Goal: Task Accomplishment & Management: Complete application form

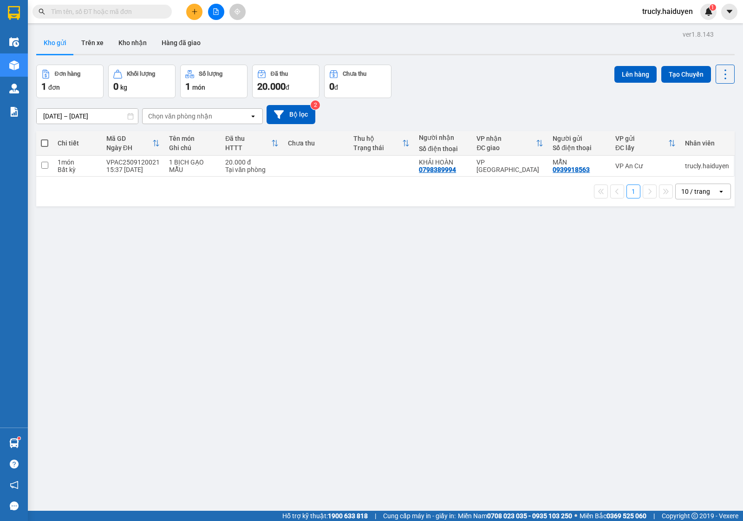
click at [668, 9] on span "trucly.haiduyen" at bounding box center [667, 12] width 65 height 12
click at [655, 28] on span "Đăng xuất" at bounding box center [672, 29] width 46 height 10
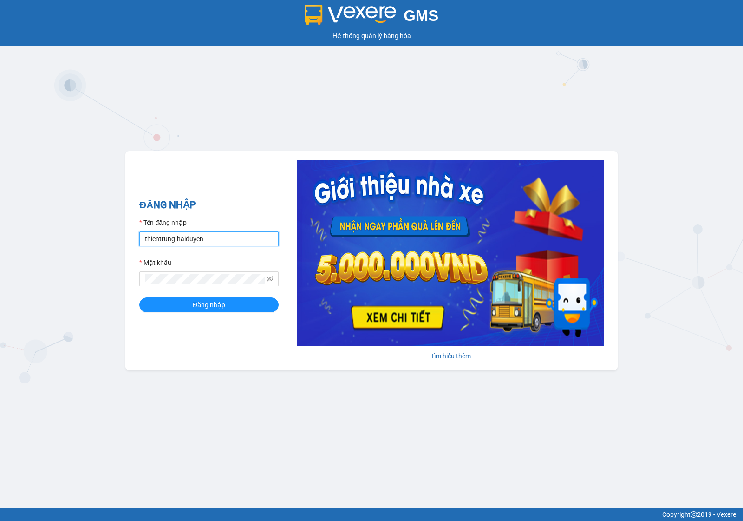
click at [221, 238] on input "thientrung.haiduyen" at bounding box center [208, 238] width 139 height 15
type input "nganac.haiduyen"
click at [205, 306] on span "Đăng nhập" at bounding box center [209, 305] width 33 height 10
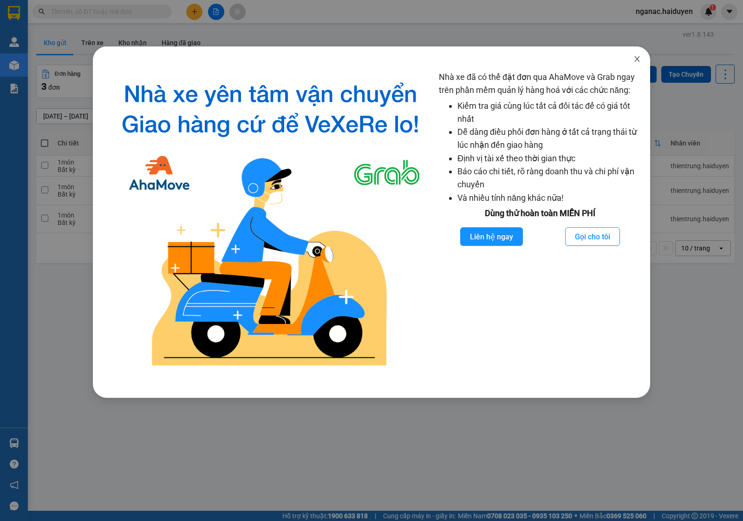
click at [637, 58] on icon "close" at bounding box center [636, 58] width 7 height 7
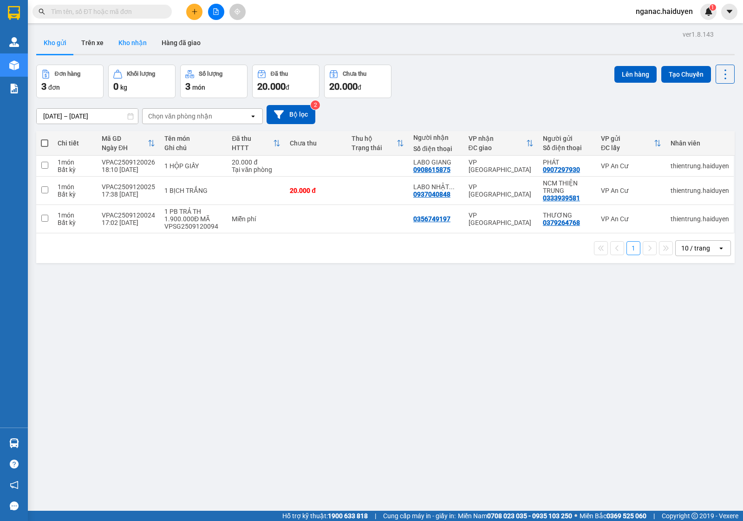
click at [137, 42] on button "Kho nhận" at bounding box center [132, 43] width 43 height 22
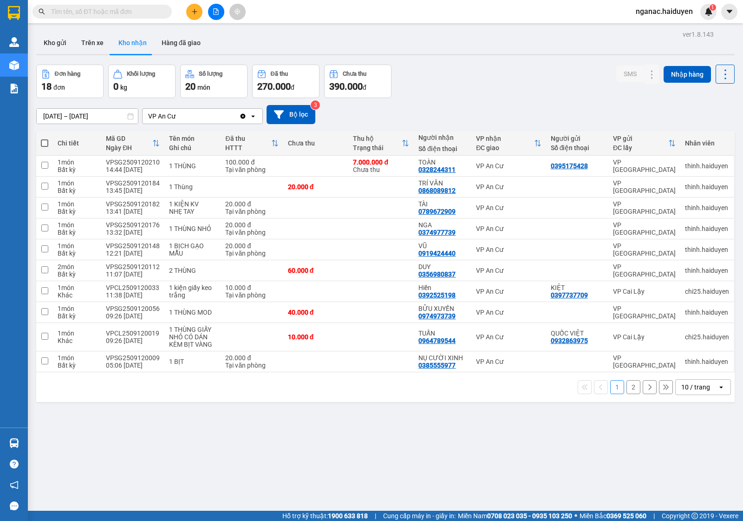
click at [626, 386] on button "2" at bounding box center [633, 387] width 14 height 14
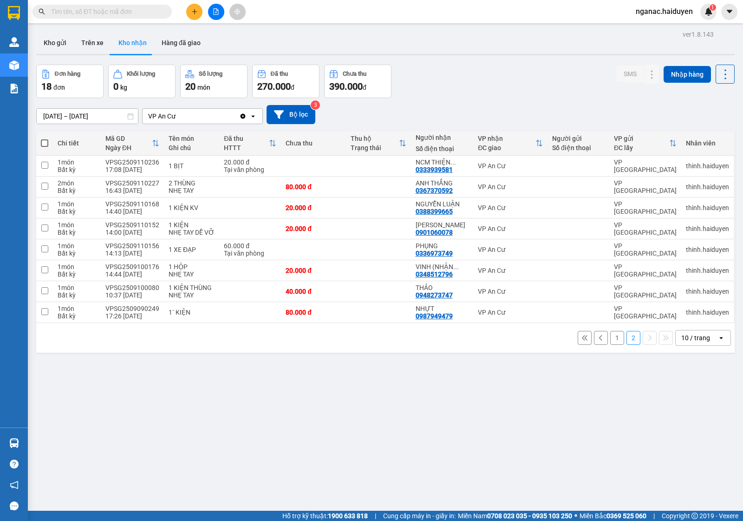
click at [610, 339] on button "1" at bounding box center [617, 338] width 14 height 14
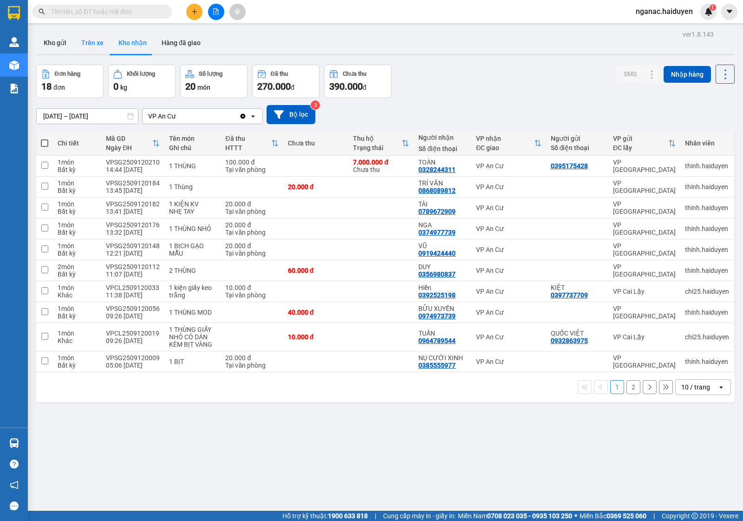
click at [97, 40] on button "Trên xe" at bounding box center [92, 43] width 37 height 22
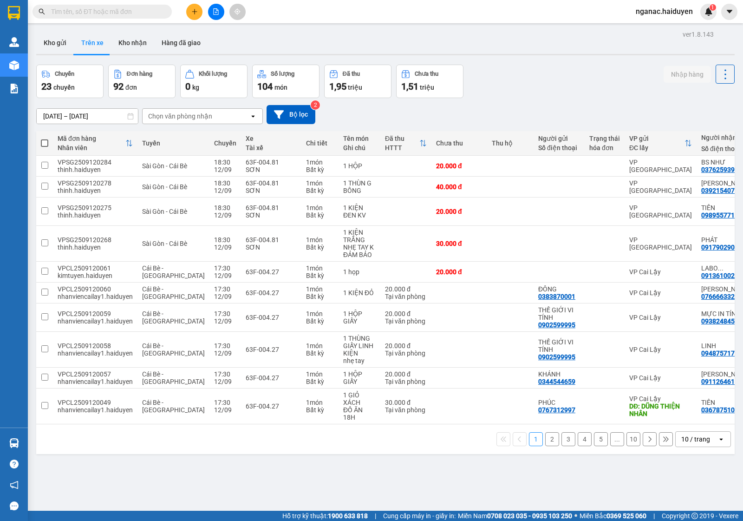
click at [195, 114] on div "Chọn văn phòng nhận" at bounding box center [180, 115] width 64 height 9
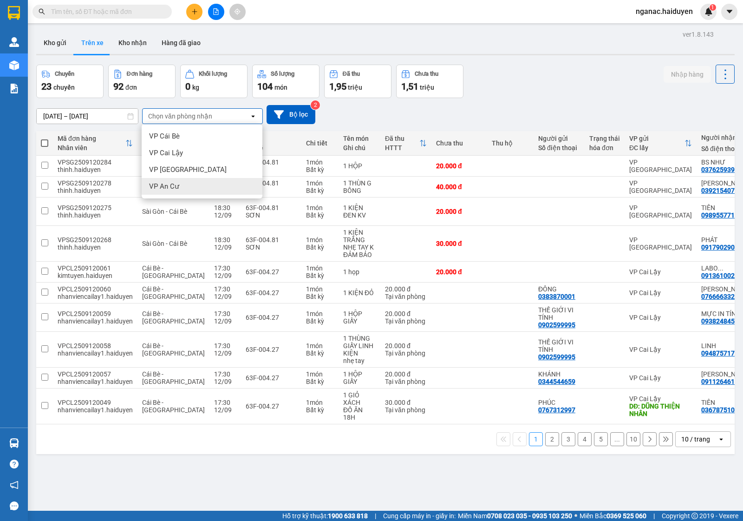
click at [207, 186] on div "VP An Cư" at bounding box center [202, 186] width 121 height 17
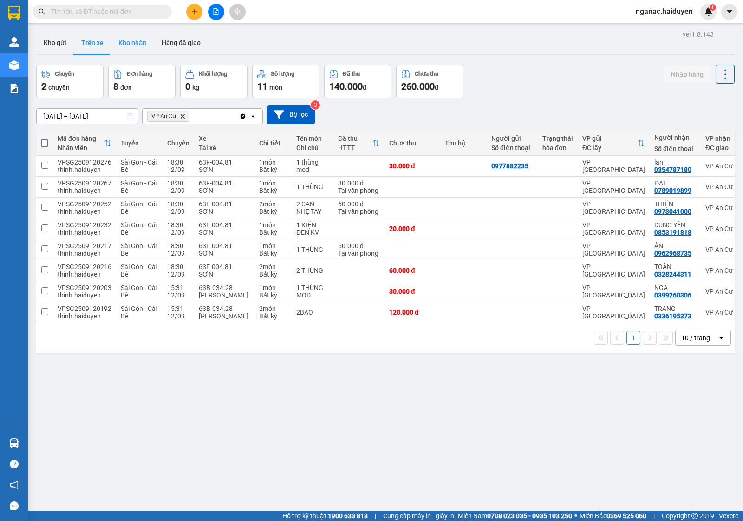
click at [124, 46] on button "Kho nhận" at bounding box center [132, 43] width 43 height 22
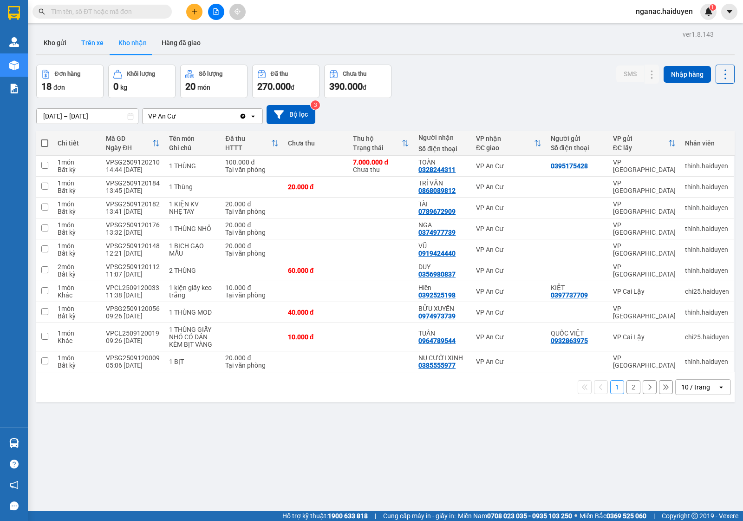
click at [94, 46] on button "Trên xe" at bounding box center [92, 43] width 37 height 22
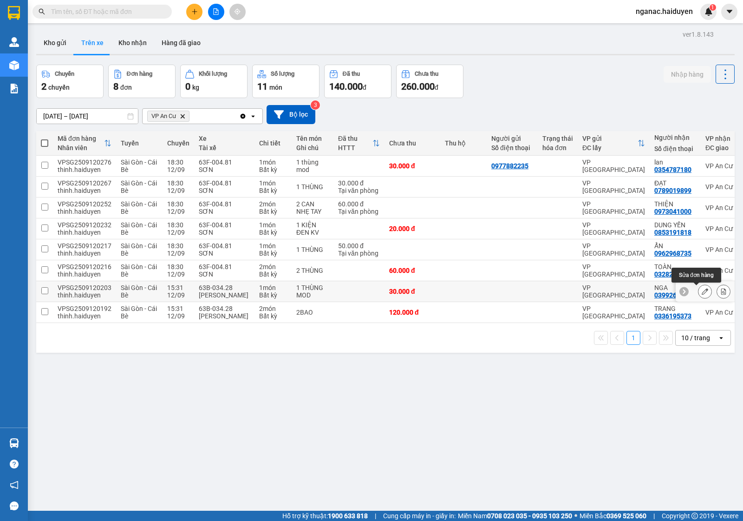
click at [702, 289] on icon at bounding box center [705, 291] width 7 height 7
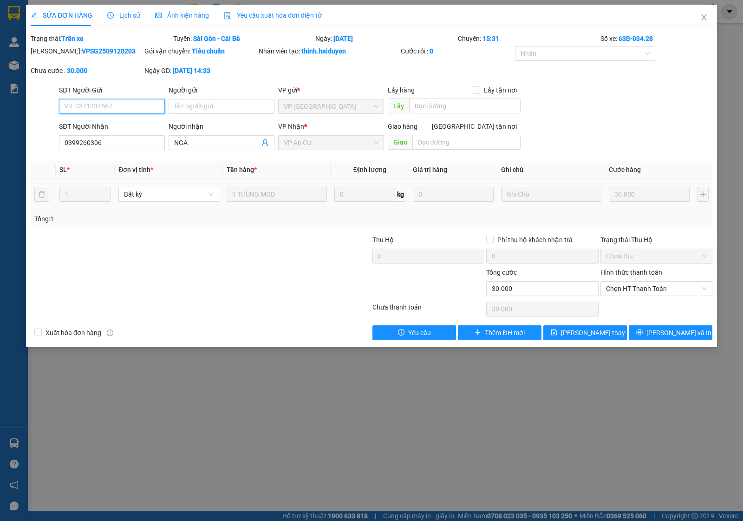
type input "0399260306"
type input "NGA"
type input "30.000"
click at [122, 14] on span "Lịch sử" at bounding box center [123, 15] width 33 height 7
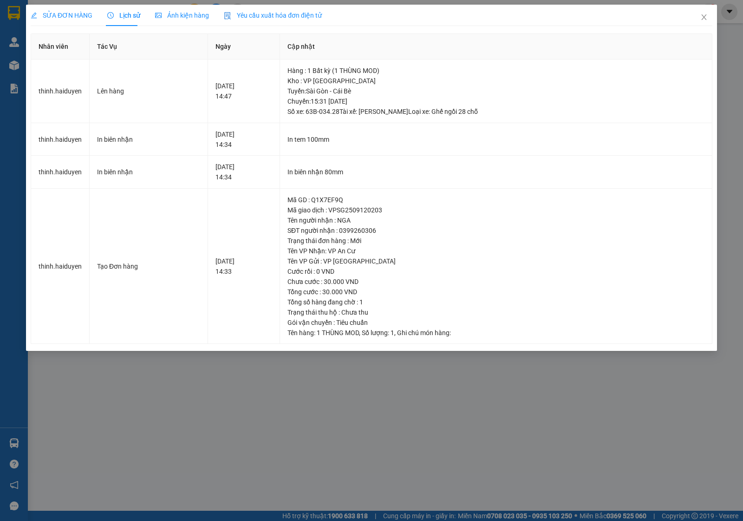
click at [63, 15] on span "SỬA ĐƠN HÀNG" at bounding box center [62, 15] width 62 height 7
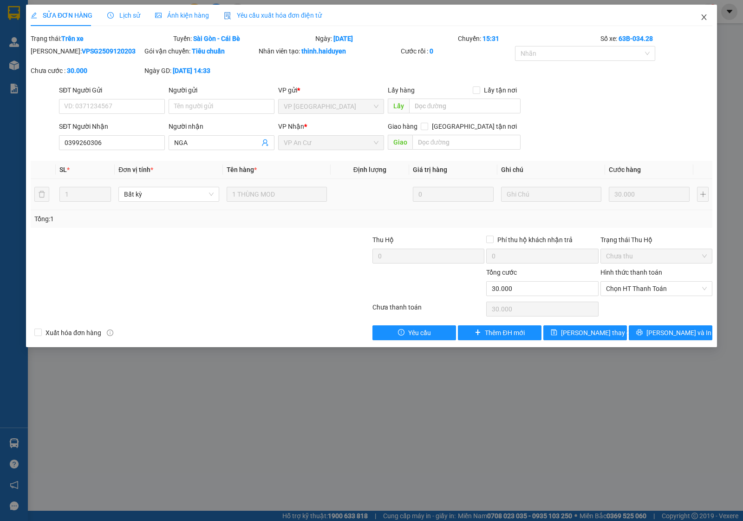
click at [703, 15] on icon "close" at bounding box center [703, 16] width 7 height 7
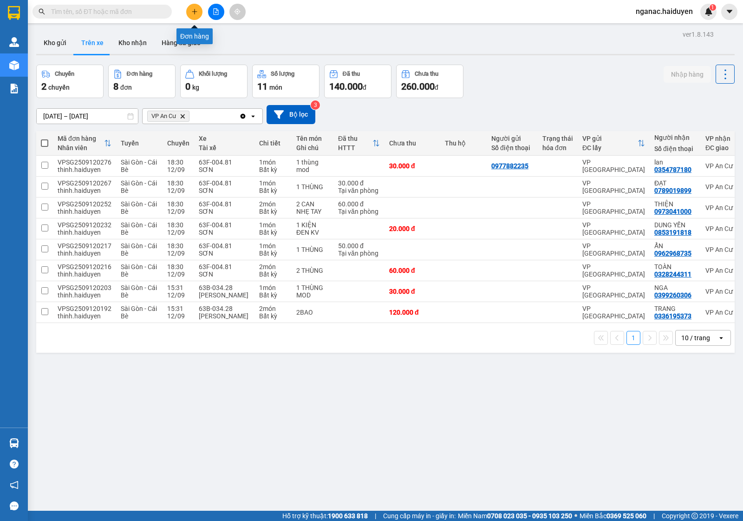
click at [197, 8] on icon "plus" at bounding box center [194, 11] width 7 height 7
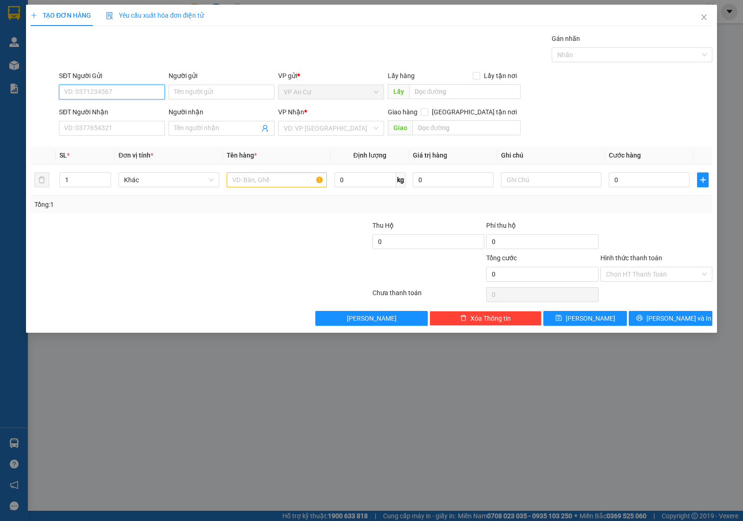
click at [85, 92] on input "SĐT Người Gửi" at bounding box center [112, 92] width 106 height 15
click at [106, 110] on div "0332704279 - NCM [GEOGRAPHIC_DATA]" at bounding box center [125, 111] width 120 height 10
type input "0332704279"
type input "NCM [PERSON_NAME]"
type input "0937040848"
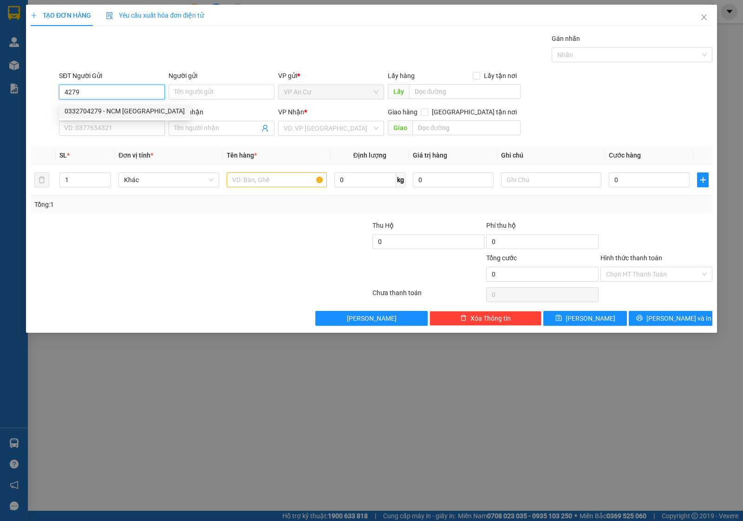
type input "LABO [GEOGRAPHIC_DATA]"
type input "20.000"
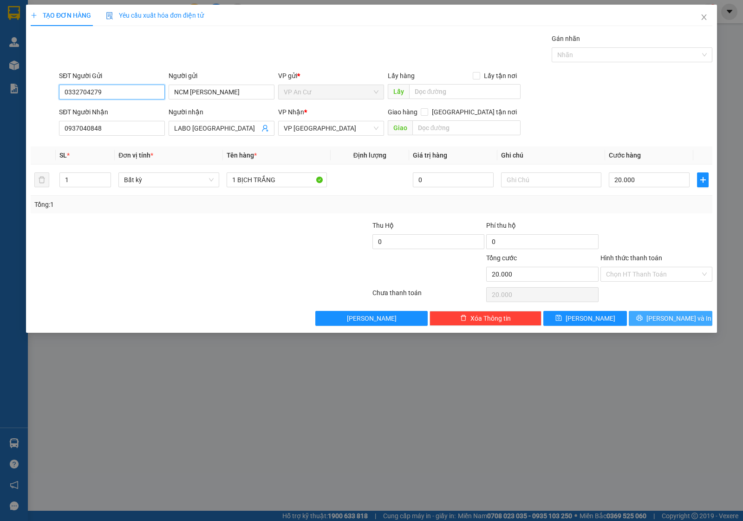
type input "0332704279"
click at [643, 316] on icon "printer" at bounding box center [639, 317] width 7 height 7
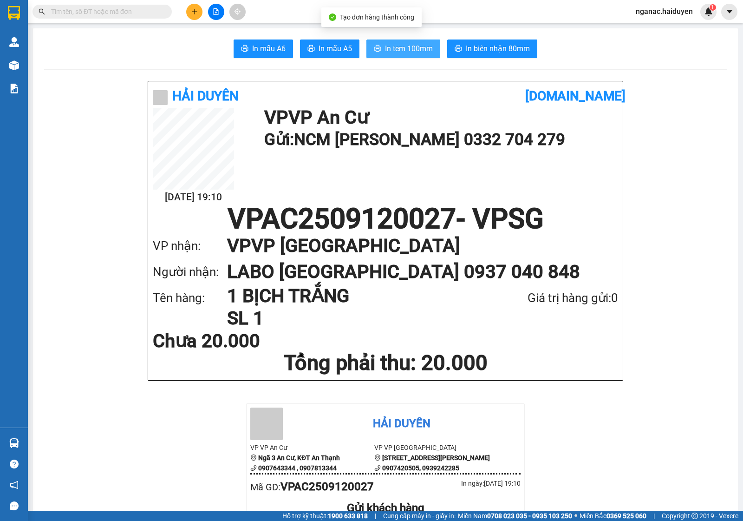
click at [389, 48] on span "In tem 100mm" at bounding box center [409, 49] width 48 height 12
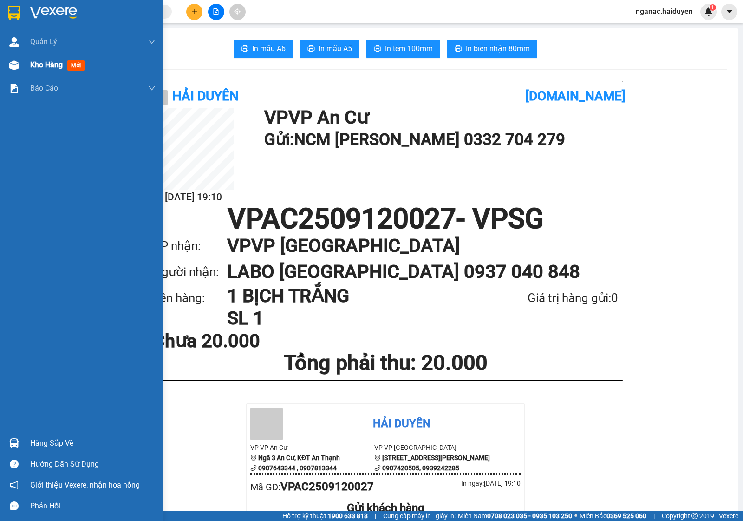
click at [28, 64] on div "Kho hàng mới" at bounding box center [81, 64] width 163 height 23
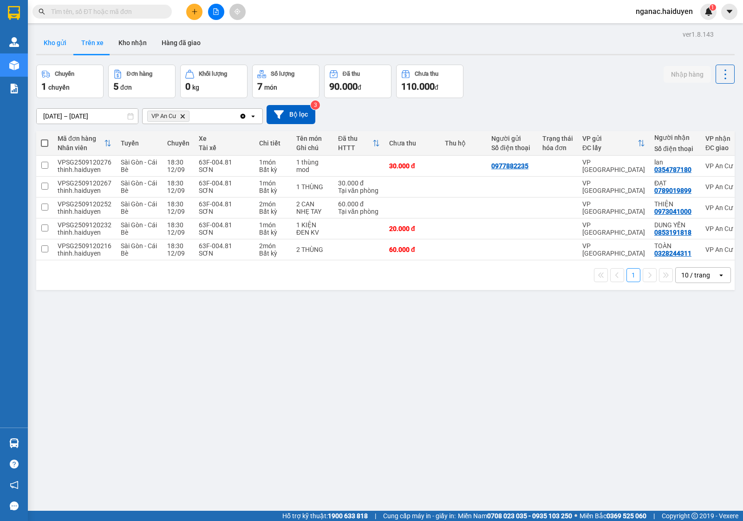
click at [57, 39] on button "Kho gửi" at bounding box center [55, 43] width 38 height 22
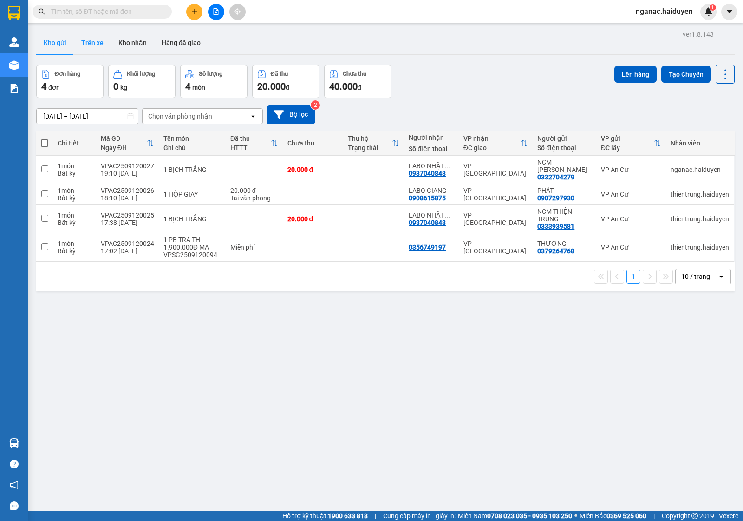
click at [87, 41] on button "Trên xe" at bounding box center [92, 43] width 37 height 22
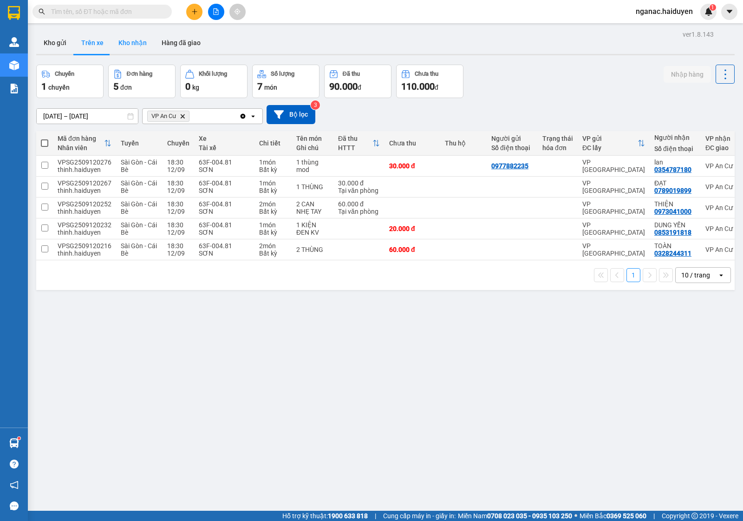
click at [136, 46] on button "Kho nhận" at bounding box center [132, 43] width 43 height 22
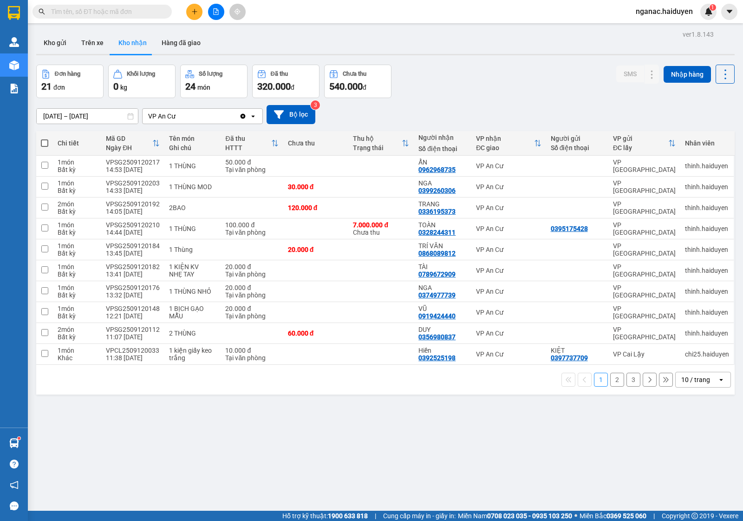
click at [610, 384] on button "2" at bounding box center [617, 379] width 14 height 14
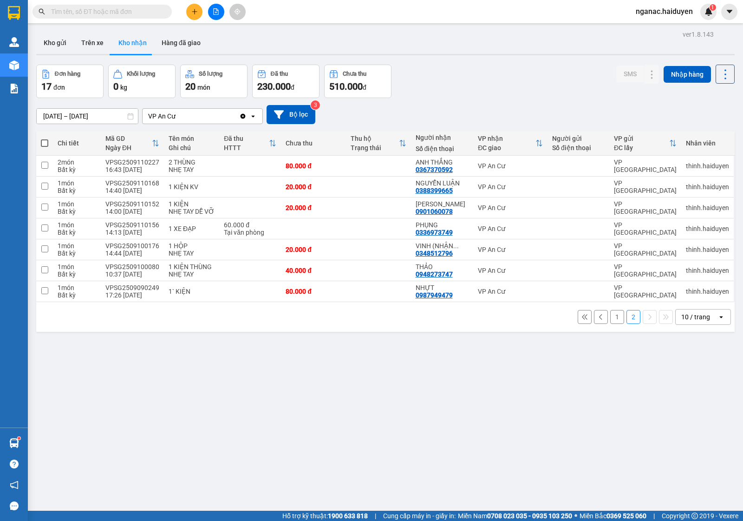
click at [610, 316] on button "1" at bounding box center [617, 317] width 14 height 14
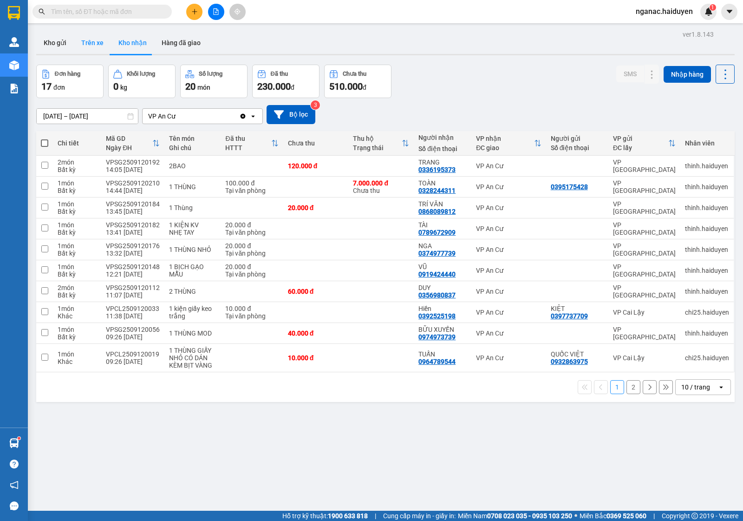
click at [86, 38] on button "Trên xe" at bounding box center [92, 43] width 37 height 22
